Goal: Use online tool/utility: Utilize a website feature to perform a specific function

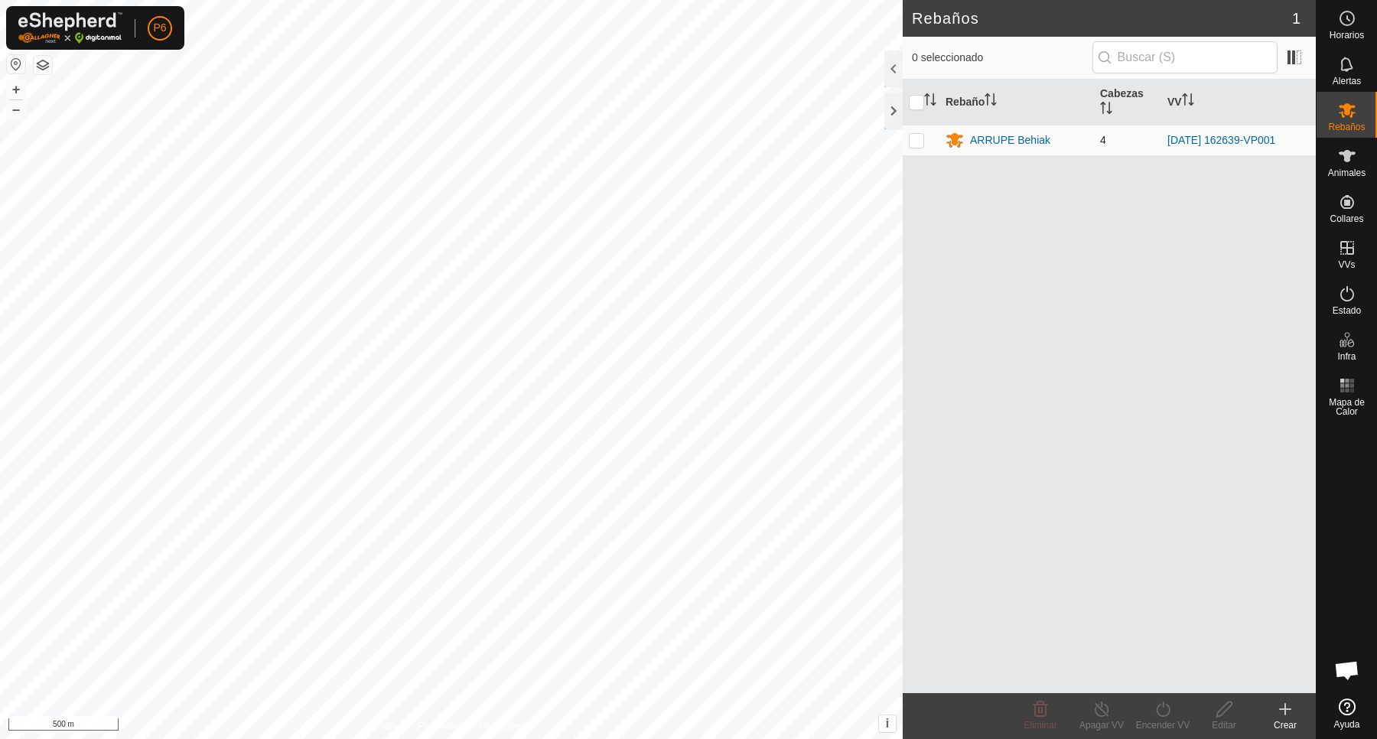
click at [919, 142] on p-checkbox at bounding box center [916, 140] width 15 height 12
checkbox input "true"
click at [1014, 142] on div "ARRUPE Behiak" at bounding box center [1010, 140] width 80 height 16
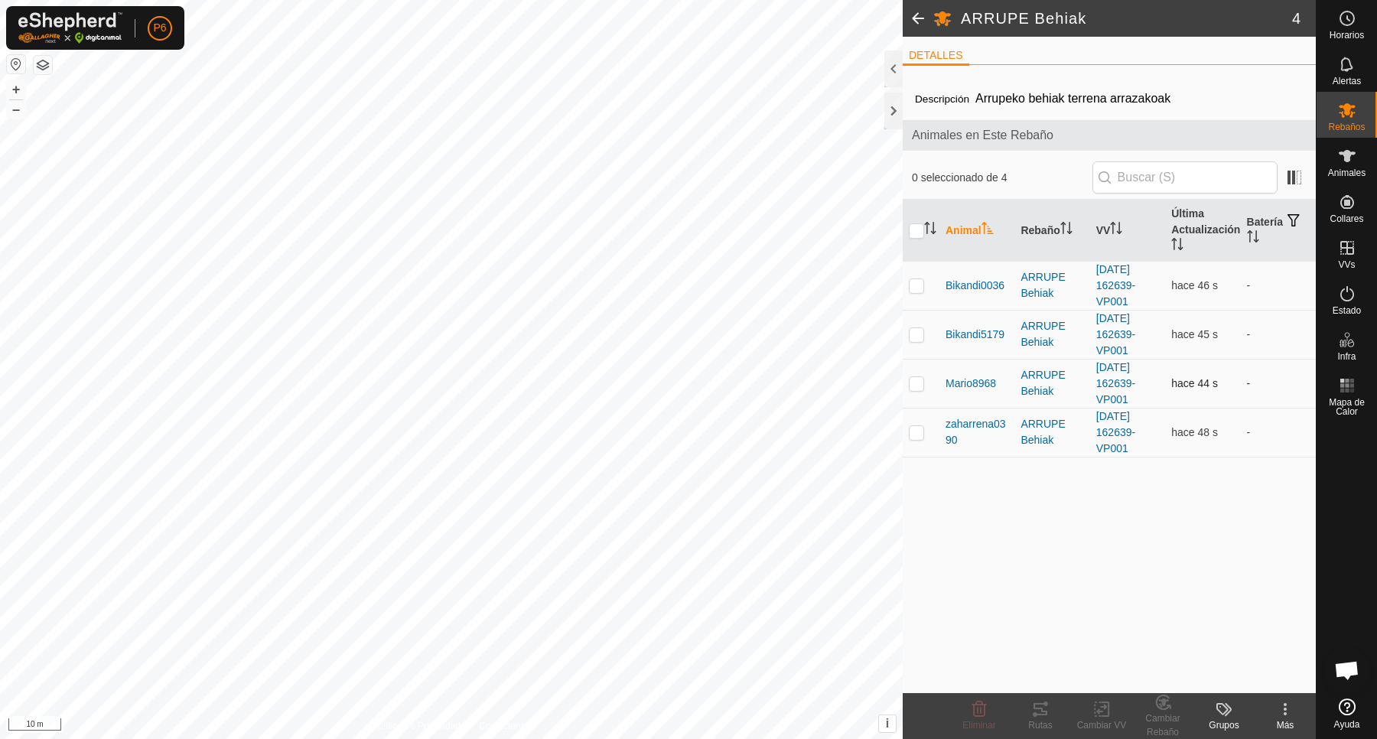
click at [919, 381] on p-checkbox at bounding box center [916, 383] width 15 height 12
click at [1045, 720] on div "Rutas" at bounding box center [1040, 725] width 61 height 14
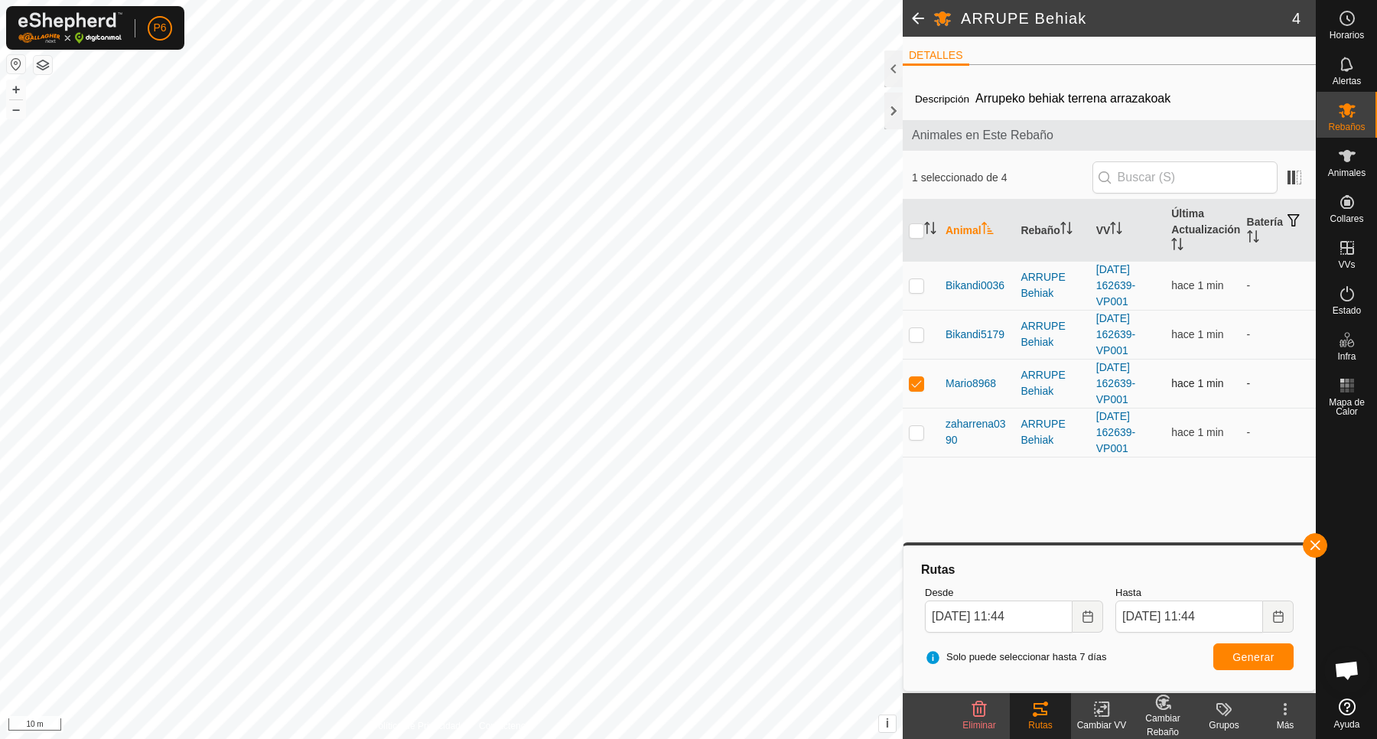
click at [916, 384] on p-checkbox at bounding box center [916, 383] width 15 height 12
checkbox input "false"
click at [915, 330] on p-checkbox at bounding box center [916, 334] width 15 height 12
checkbox input "true"
click at [1263, 659] on span "Generar" at bounding box center [1253, 657] width 42 height 12
